Goal: Communication & Community: Answer question/provide support

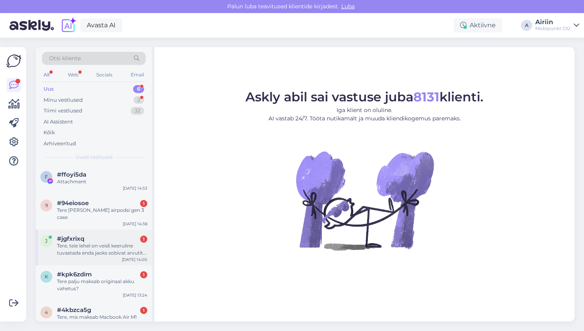
click at [90, 230] on div "j #jgfxrixq 1 Tere, teie lehel on veidi keeruline tuvastada enda jaoks sobivat …" at bounding box center [94, 248] width 116 height 36
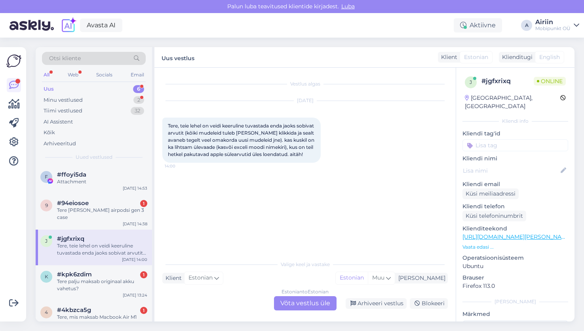
scroll to position [0, 0]
click at [108, 194] on div "9 #94eiosoe 1 Tere [PERSON_NAME] airpodsi gen 3 case [DATE] 14:38" at bounding box center [94, 212] width 116 height 36
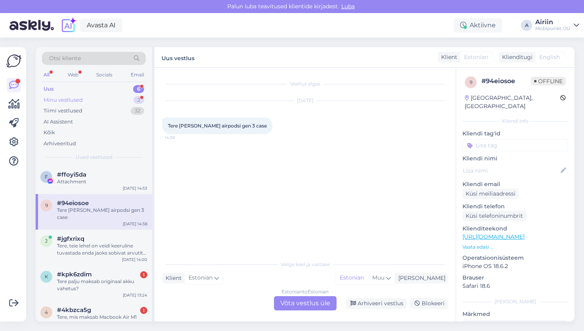
click at [122, 95] on div "Minu vestlused 2" at bounding box center [94, 100] width 104 height 11
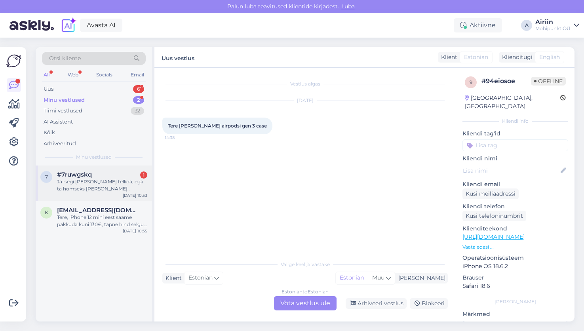
click at [116, 169] on div "7 #7ruwgskq 1 Ja isegi [PERSON_NAME] tellida, ega ta homseks [PERSON_NAME] [PER…" at bounding box center [94, 184] width 116 height 36
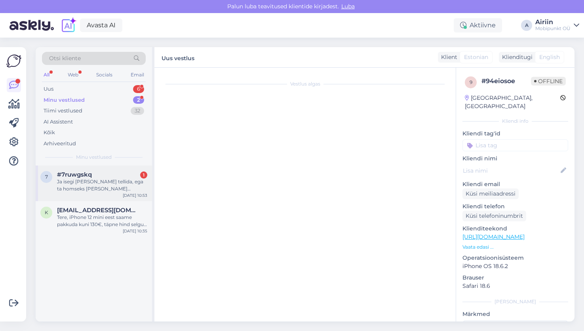
scroll to position [74, 0]
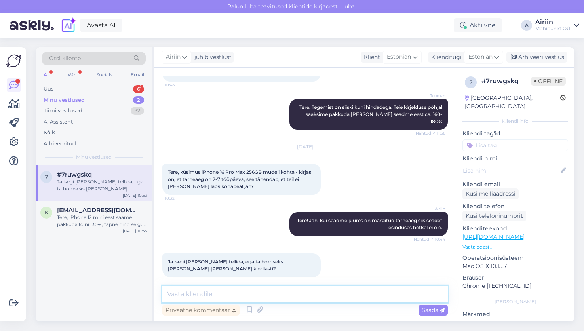
click at [286, 301] on textarea at bounding box center [305, 294] width 286 height 17
type textarea "Kahjuks mitte."
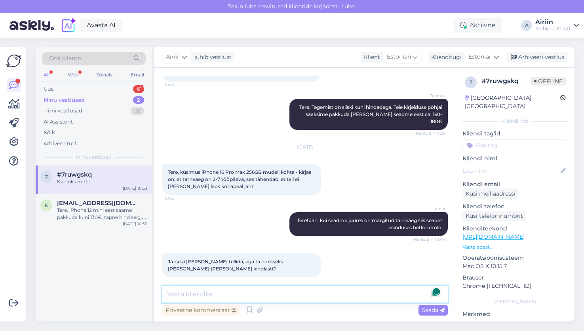
scroll to position [108, 0]
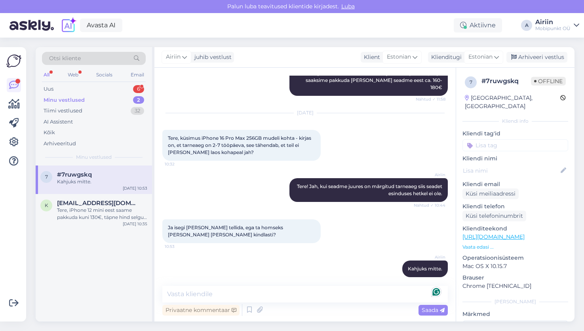
click at [109, 233] on div "7 #7ruwgskq Kahjuks mitte. [DATE] 10:53 k [EMAIL_ADDRESS][DOMAIN_NAME] Tere, iP…" at bounding box center [94, 244] width 116 height 156
click at [107, 223] on div "k [EMAIL_ADDRESS][DOMAIN_NAME] Tere, iPhone 12 mini eest saame pakkuda kuni 130…" at bounding box center [94, 212] width 116 height 36
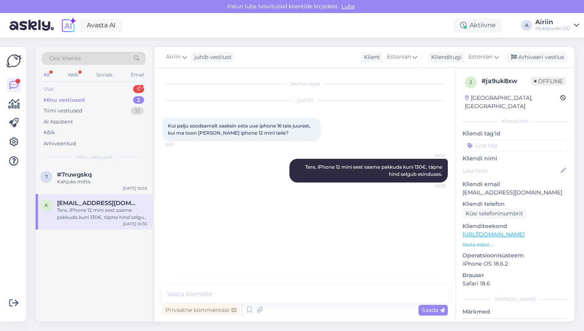
click at [119, 86] on div "Uus 6" at bounding box center [94, 89] width 104 height 11
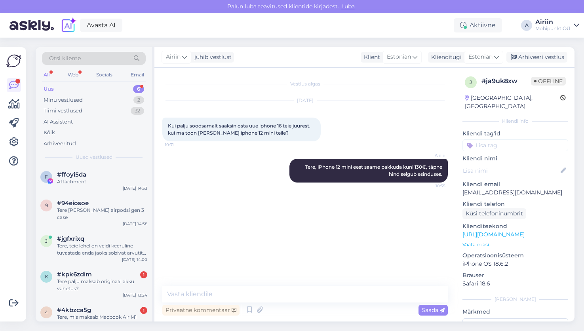
click at [116, 94] on div "Uus 6" at bounding box center [94, 89] width 104 height 11
click at [105, 205] on div "#94eiosoe" at bounding box center [102, 203] width 90 height 7
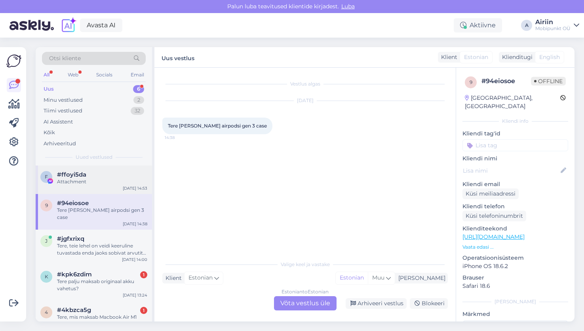
click at [109, 172] on div "#ffoyi5da" at bounding box center [102, 174] width 90 height 7
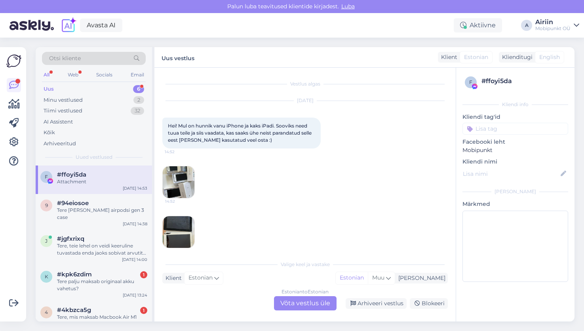
click at [185, 180] on img at bounding box center [179, 182] width 32 height 32
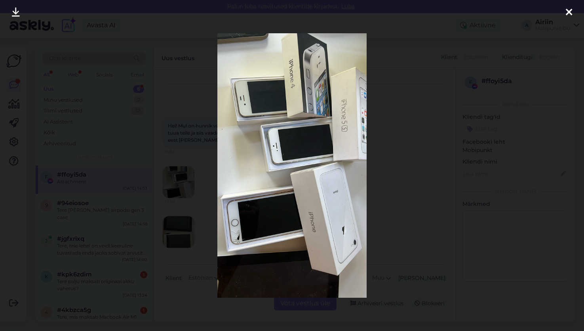
click at [569, 11] on icon at bounding box center [569, 13] width 6 height 10
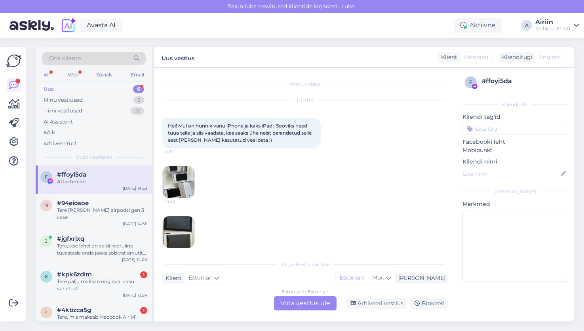
click at [182, 224] on img at bounding box center [179, 232] width 32 height 32
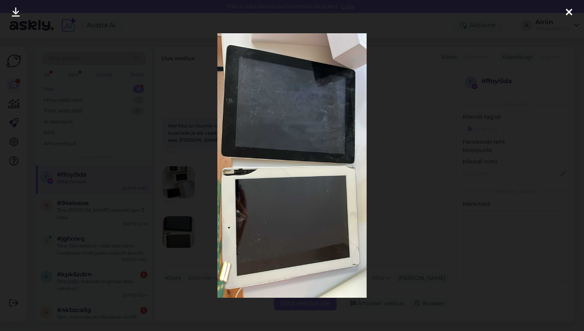
click at [565, 12] on div at bounding box center [569, 12] width 16 height 25
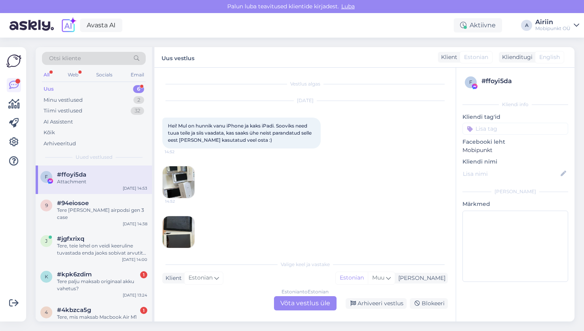
click at [191, 181] on img at bounding box center [179, 182] width 32 height 32
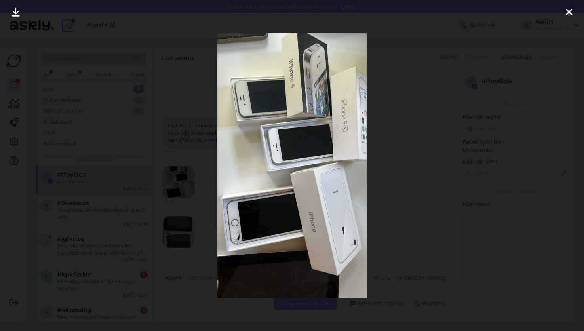
click at [572, 11] on icon at bounding box center [569, 13] width 6 height 10
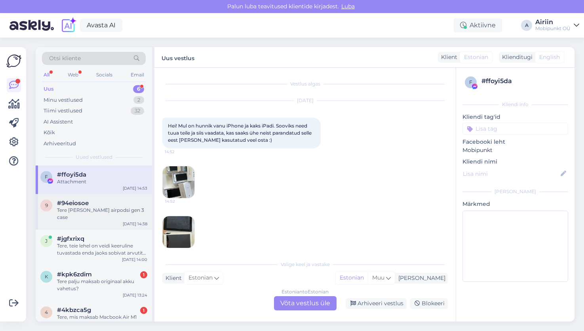
click at [109, 217] on div "9 #94eiosoe Tere [PERSON_NAME] airpodsi gen 3 case [DATE] 14:38" at bounding box center [94, 212] width 116 height 36
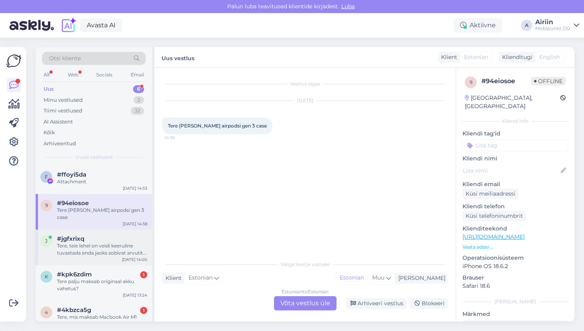
click at [118, 248] on div "Tere, teie lehel on veidi keeruline tuvastada enda jaoks sobivat arvutit (kõiki…" at bounding box center [102, 250] width 90 height 14
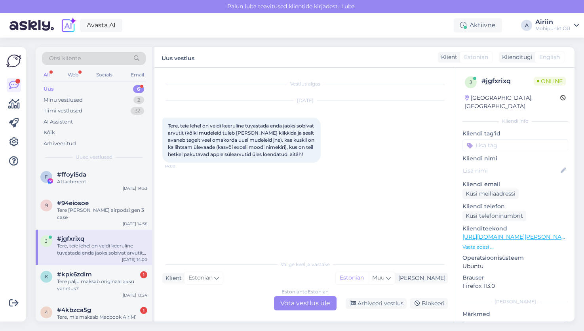
click at [290, 296] on div "Estonian to Estonian Võta vestlus üle" at bounding box center [305, 303] width 63 height 14
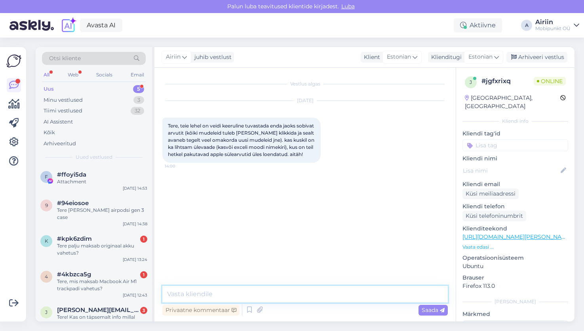
click at [290, 300] on textarea at bounding box center [305, 294] width 286 height 17
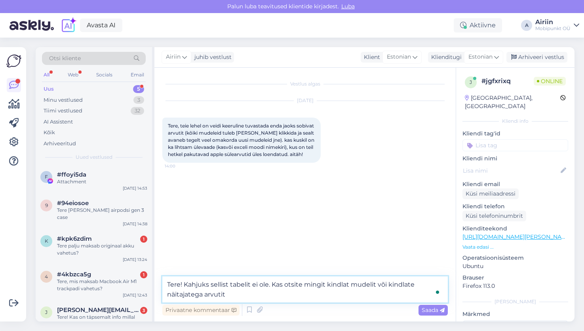
type textarea "Tere! Kahjuks sellist tabelit ei ole. Kas otsite mingit kindlat mudelit või kin…"
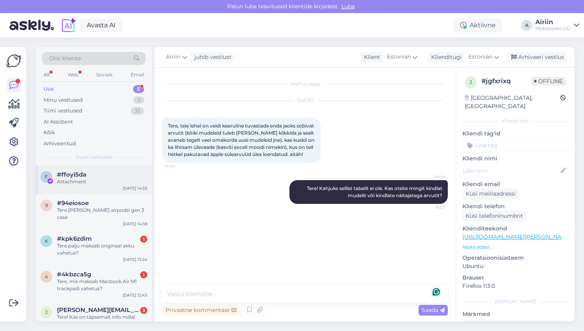
click at [97, 192] on div "f #ffoyi5da Attachment [DATE] 14:53" at bounding box center [94, 180] width 116 height 29
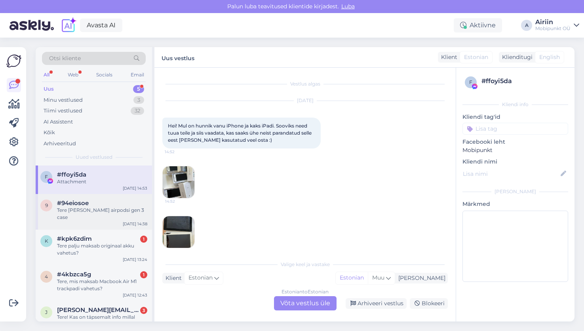
click at [122, 207] on div "Tere [PERSON_NAME] airpodsi gen 3 case" at bounding box center [102, 214] width 90 height 14
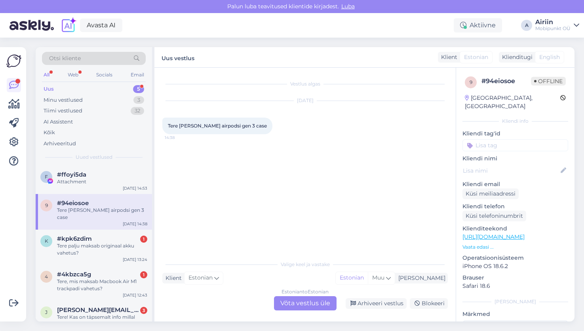
click at [128, 89] on div "Uus 5" at bounding box center [94, 89] width 104 height 11
